Goal: Information Seeking & Learning: Check status

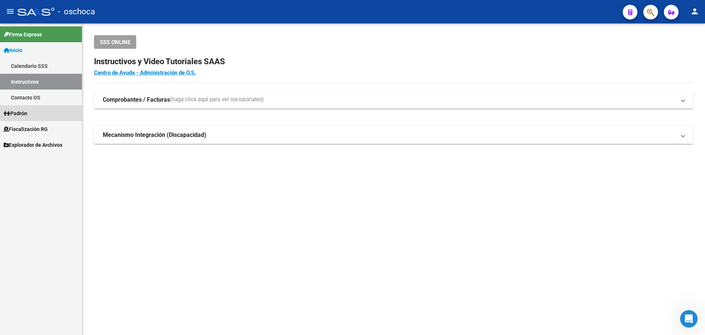
click at [38, 113] on link "Padrón" at bounding box center [41, 113] width 82 height 16
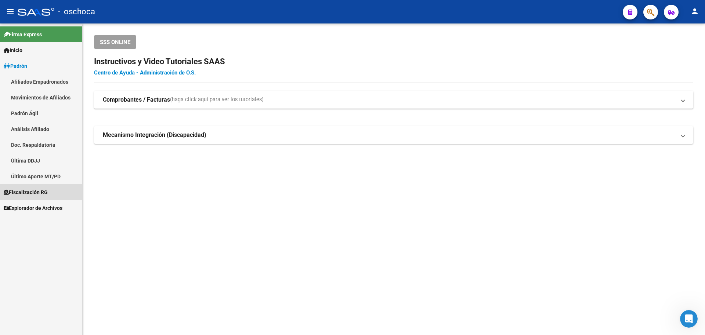
click at [43, 194] on span "Fiscalización RG" at bounding box center [26, 192] width 44 height 8
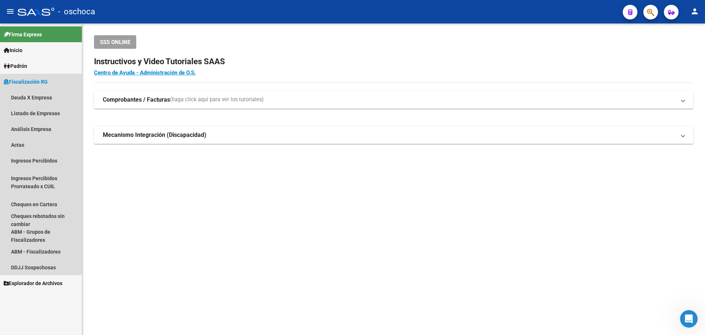
click at [43, 82] on span "Fiscalización RG" at bounding box center [26, 82] width 44 height 8
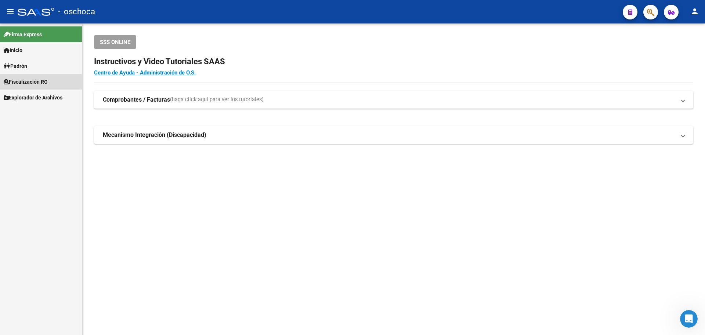
click at [33, 78] on span "Fiscalización RG" at bounding box center [26, 82] width 44 height 8
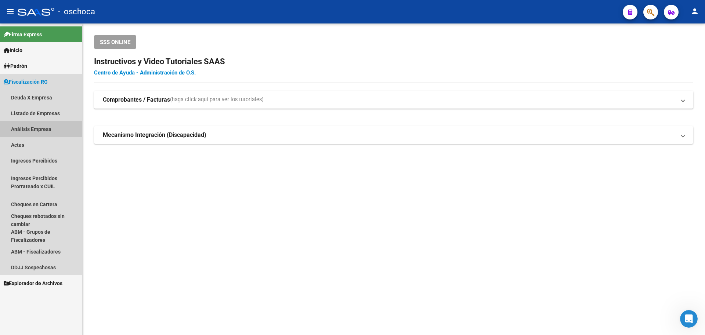
click at [44, 133] on link "Análisis Empresa" at bounding box center [41, 129] width 82 height 16
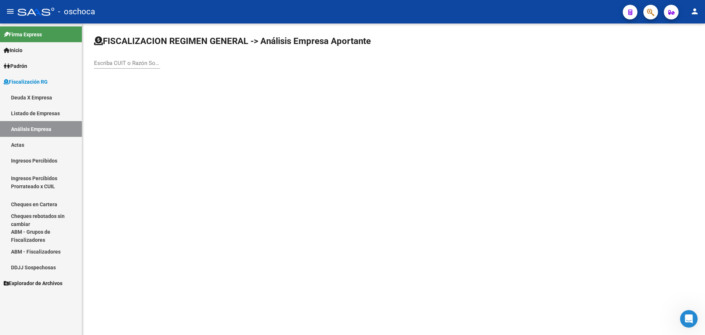
click at [102, 61] on input "Escriba CUIT o Razón Social para buscar" at bounding box center [127, 63] width 66 height 7
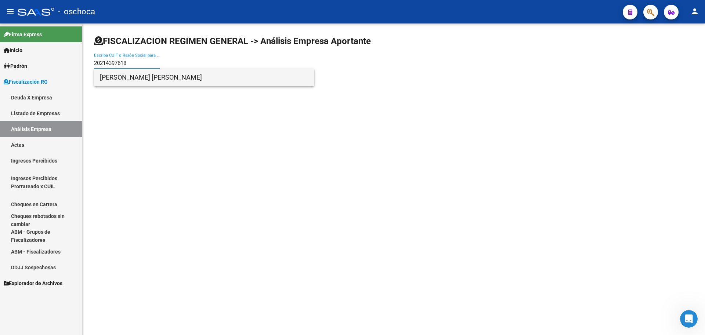
type input "20214397618"
click at [118, 77] on span "[PERSON_NAME] [PERSON_NAME]" at bounding box center [204, 78] width 209 height 18
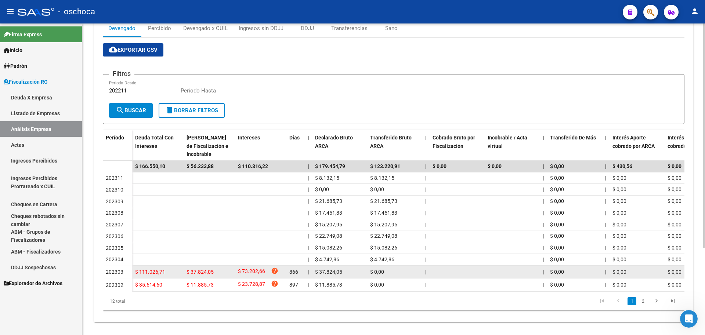
scroll to position [121, 0]
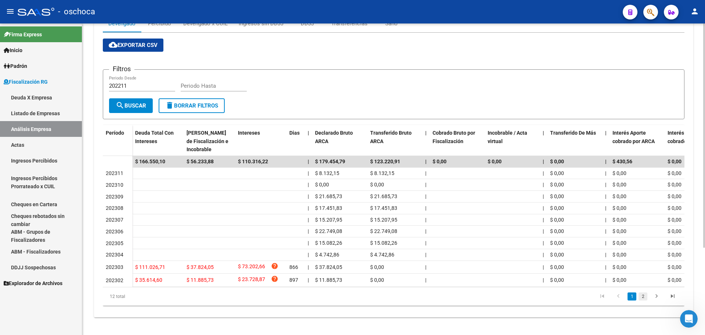
click at [644, 299] on link "2" at bounding box center [643, 297] width 9 height 8
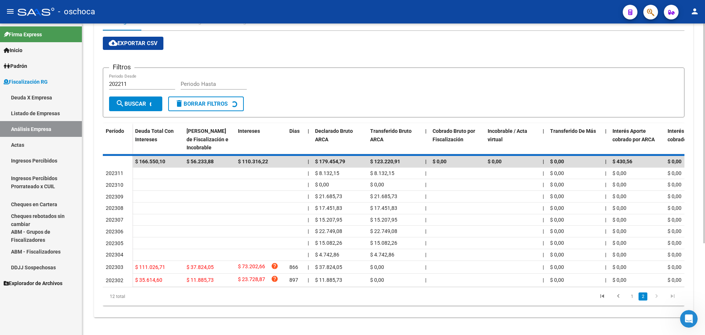
scroll to position [26, 0]
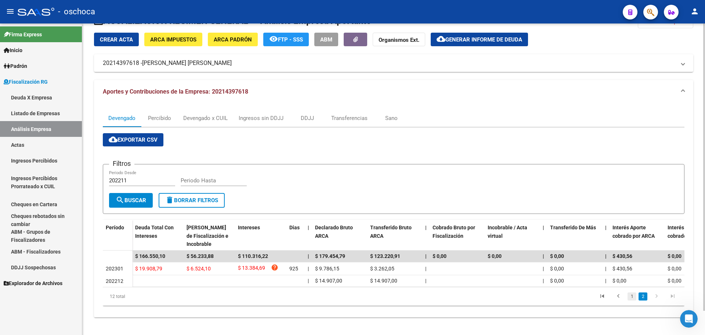
click at [632, 297] on link "1" at bounding box center [632, 297] width 9 height 8
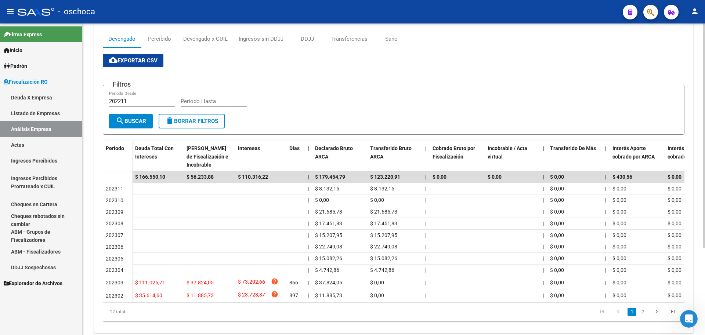
scroll to position [121, 0]
